Goal: Navigation & Orientation: Find specific page/section

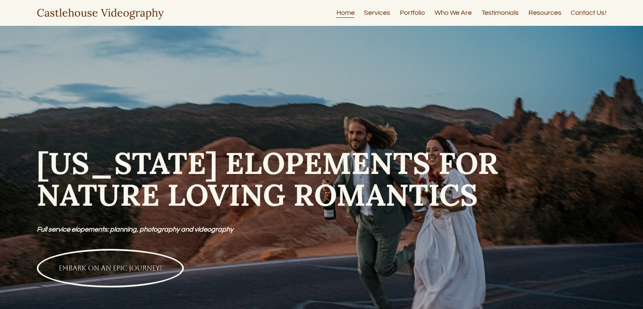
click at [383, 11] on link "Services" at bounding box center [377, 12] width 26 height 11
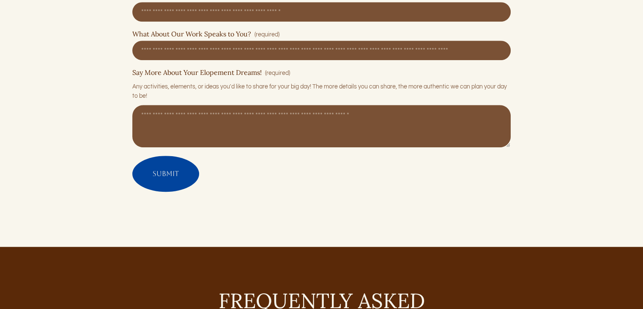
scroll to position [3804, 0]
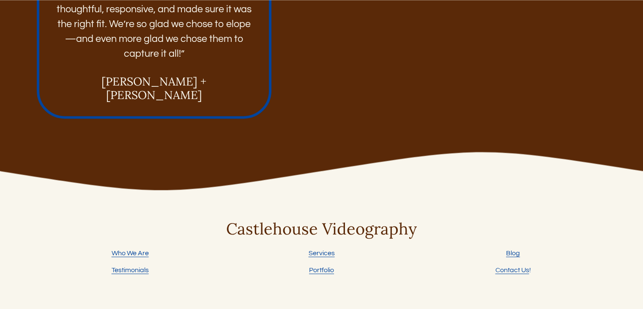
scroll to position [1287, 0]
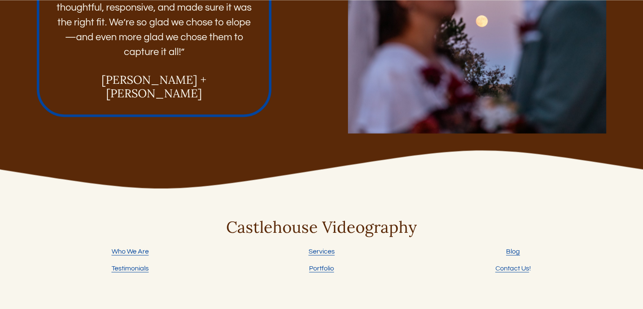
click at [320, 246] on link "Services" at bounding box center [322, 251] width 26 height 10
